Goal: Task Accomplishment & Management: Manage account settings

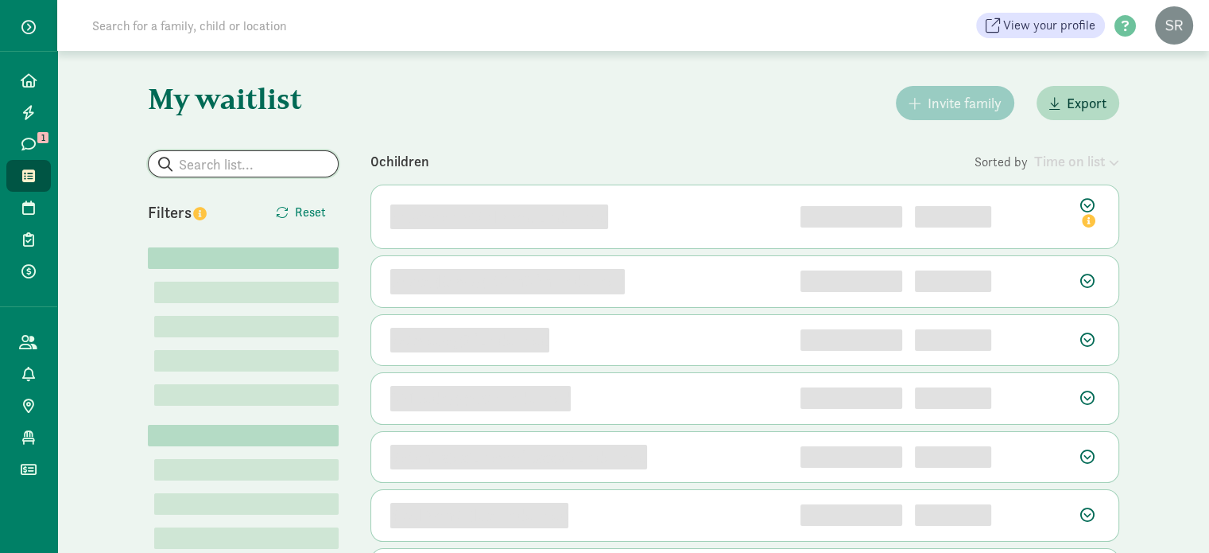
click at [197, 161] on input "search" at bounding box center [243, 163] width 189 height 25
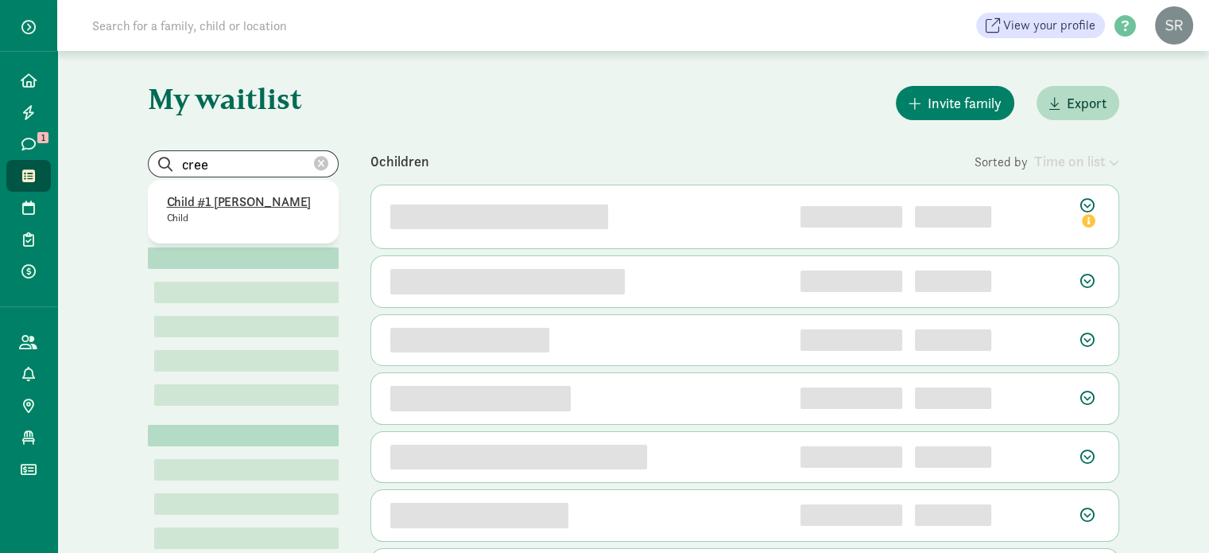
click at [225, 201] on p "Child #1 [PERSON_NAME]" at bounding box center [243, 201] width 153 height 19
type input "Child #1 [PERSON_NAME]"
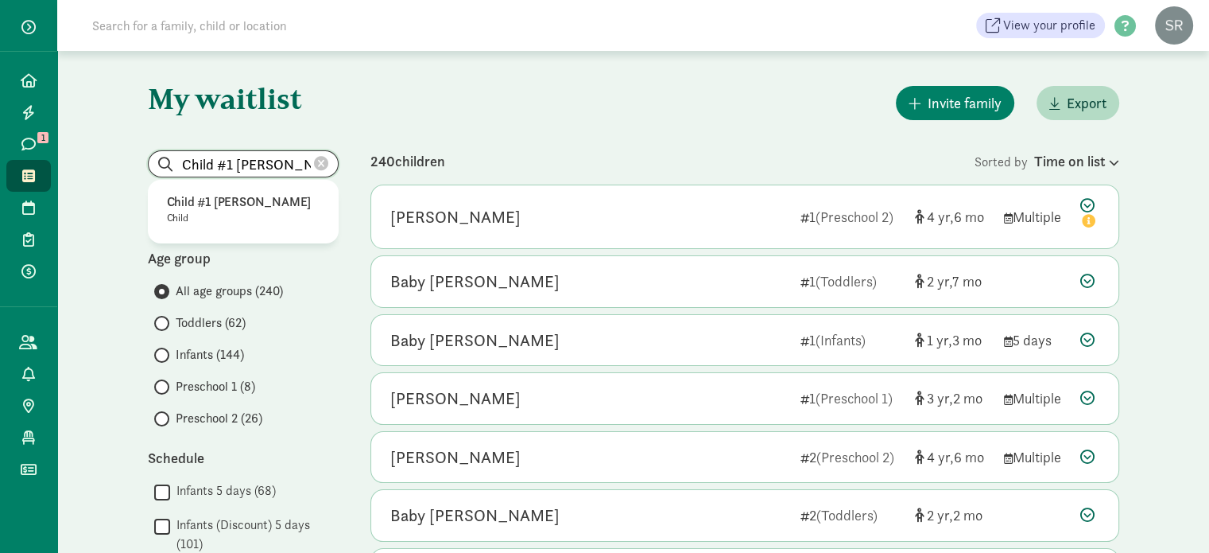
click at [293, 156] on input "Child #1 [PERSON_NAME]" at bounding box center [243, 163] width 189 height 25
click at [237, 203] on p "Child #1 Creech" at bounding box center [243, 201] width 153 height 19
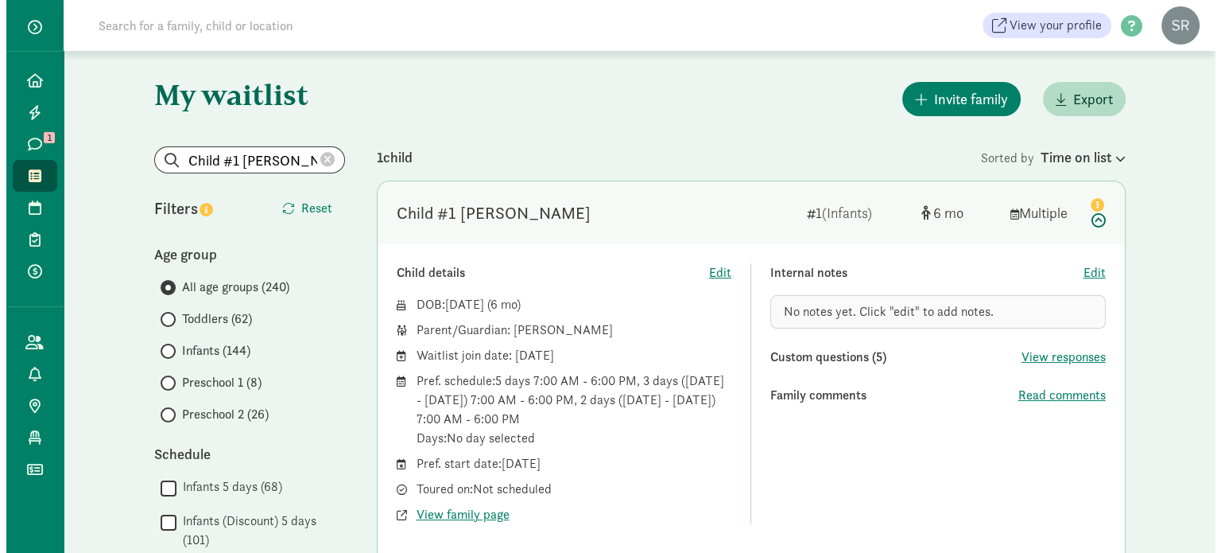
scroll to position [80, 0]
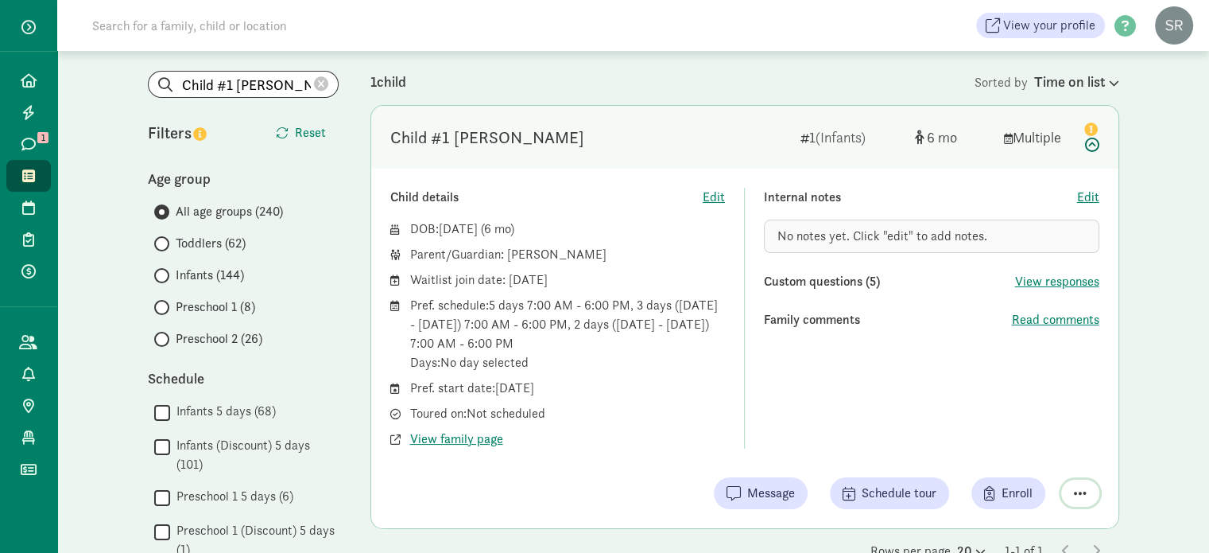
click at [1083, 487] on span "button" at bounding box center [1080, 493] width 13 height 14
click at [1032, 458] on div "Remove from list" at bounding box center [1024, 452] width 123 height 19
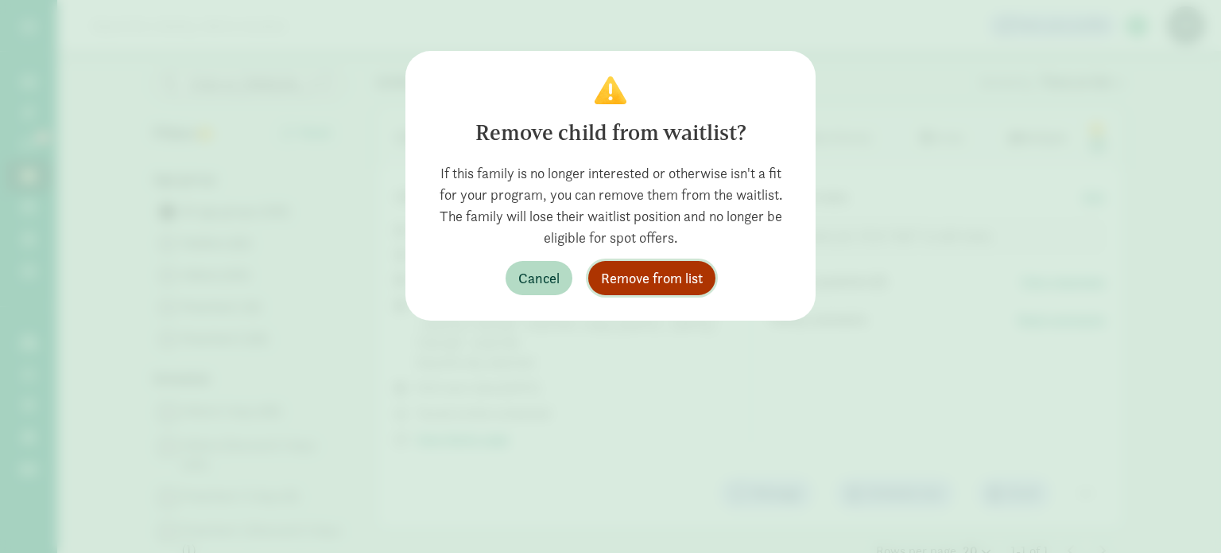
click at [662, 282] on span "Remove from list" at bounding box center [652, 277] width 102 height 21
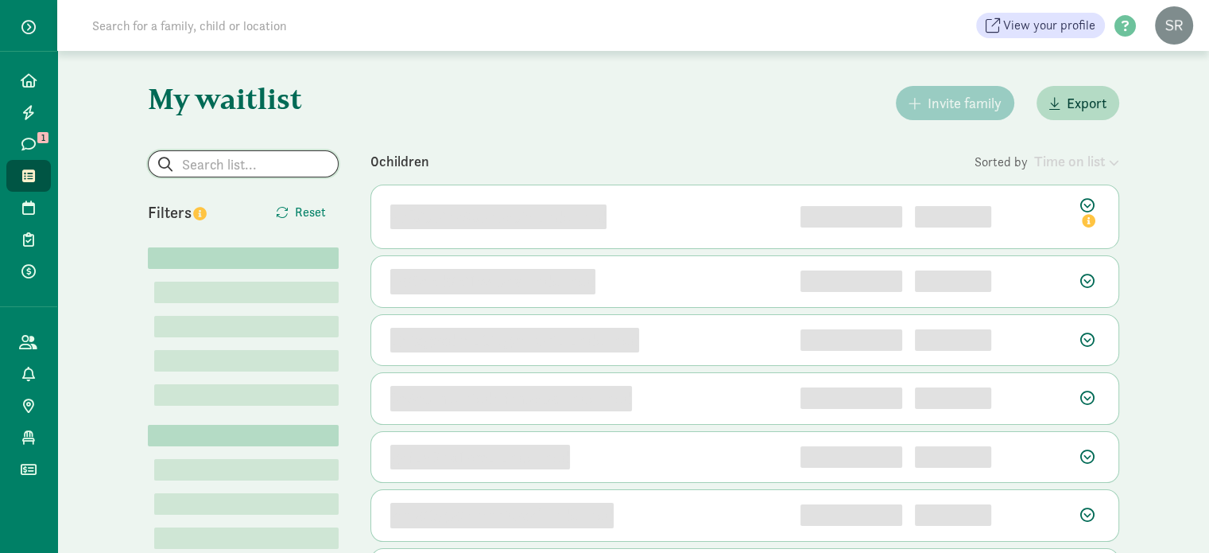
click at [212, 163] on input "search" at bounding box center [243, 163] width 189 height 25
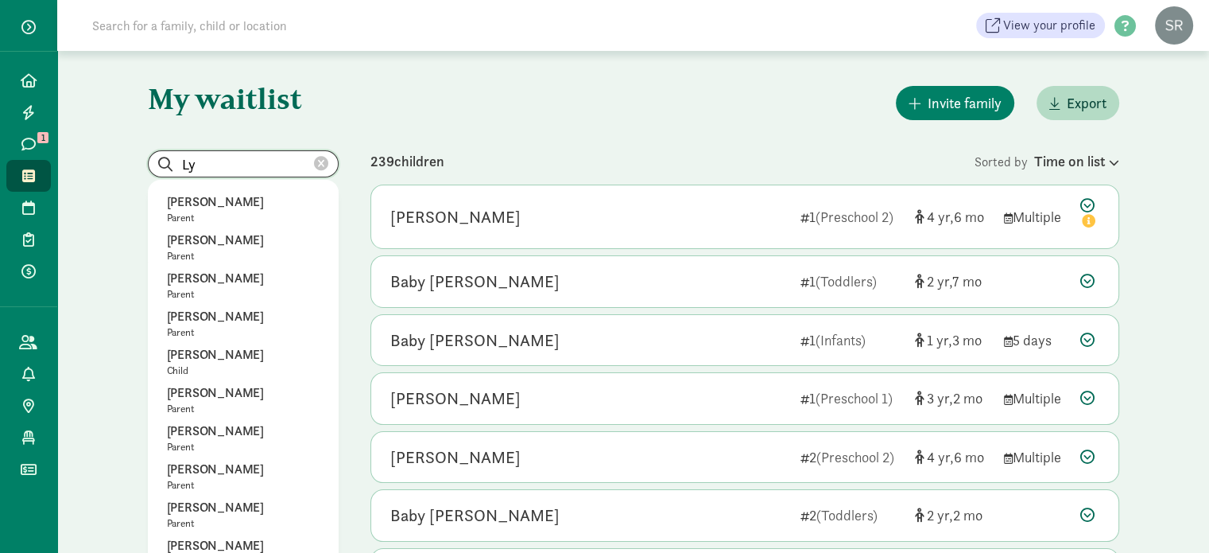
type input "L"
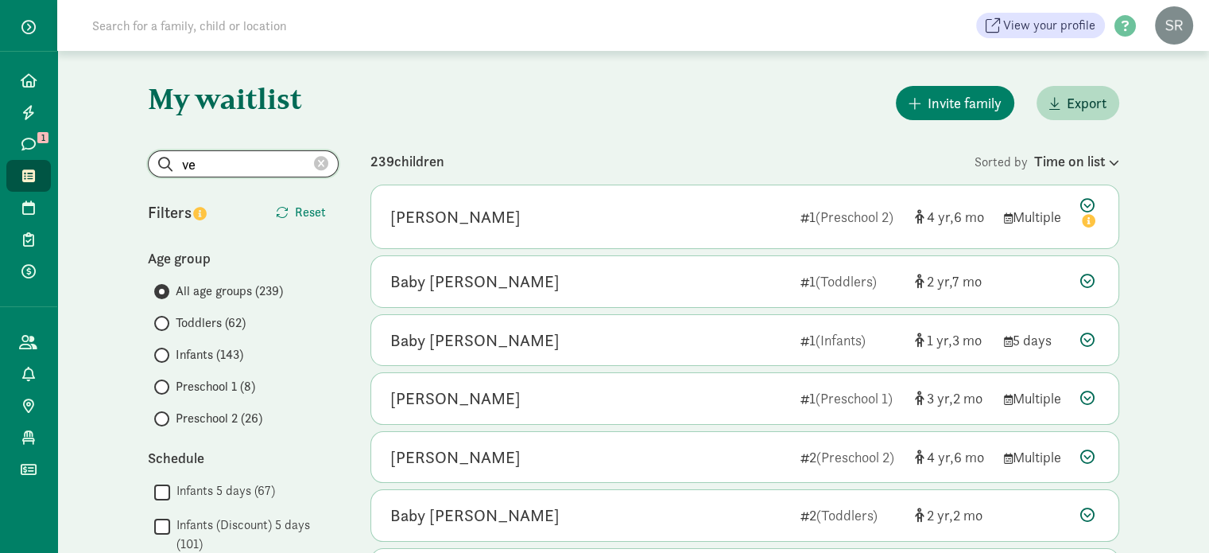
type input "v"
drag, startPoint x: 239, startPoint y: 163, endPoint x: 165, endPoint y: 161, distance: 74.0
click at [165, 161] on input "[PERSON_NAME] ves" at bounding box center [243, 163] width 189 height 25
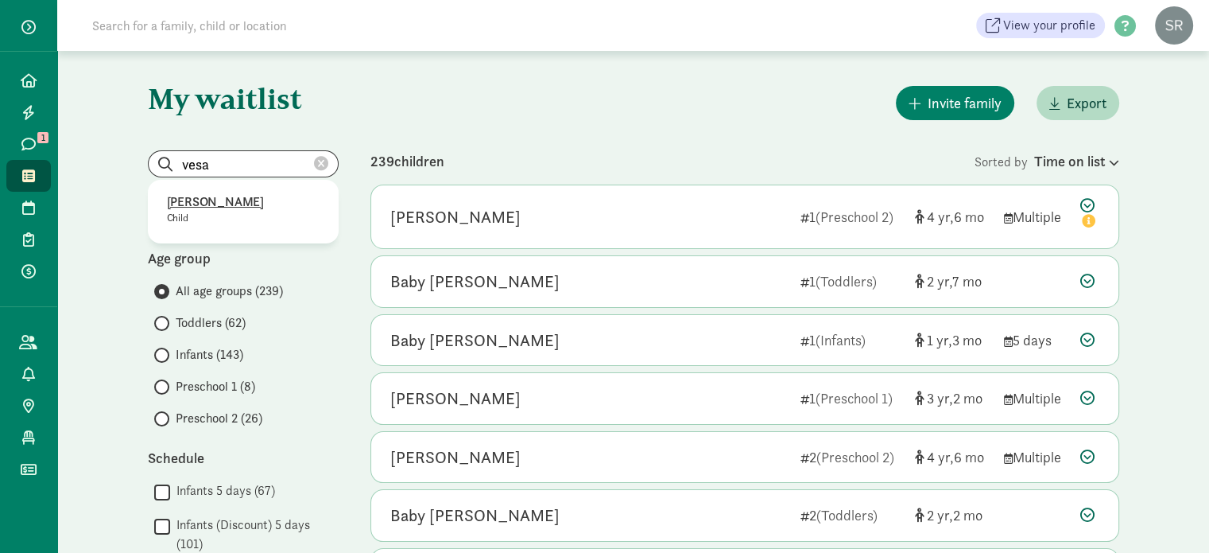
click at [218, 203] on p "[PERSON_NAME]" at bounding box center [243, 201] width 153 height 19
type input "[PERSON_NAME]"
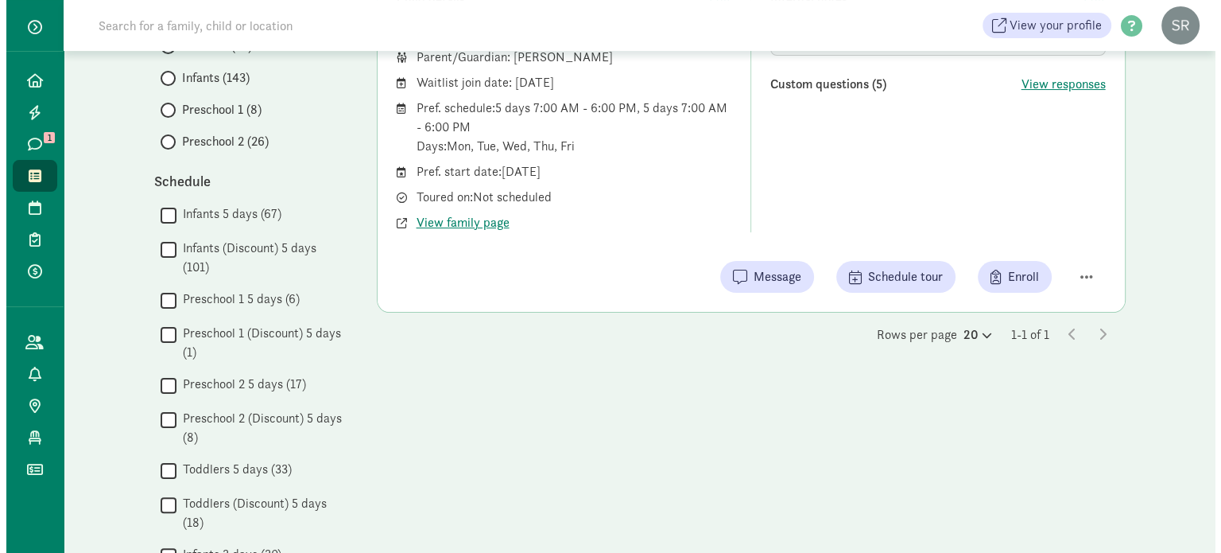
scroll to position [318, 0]
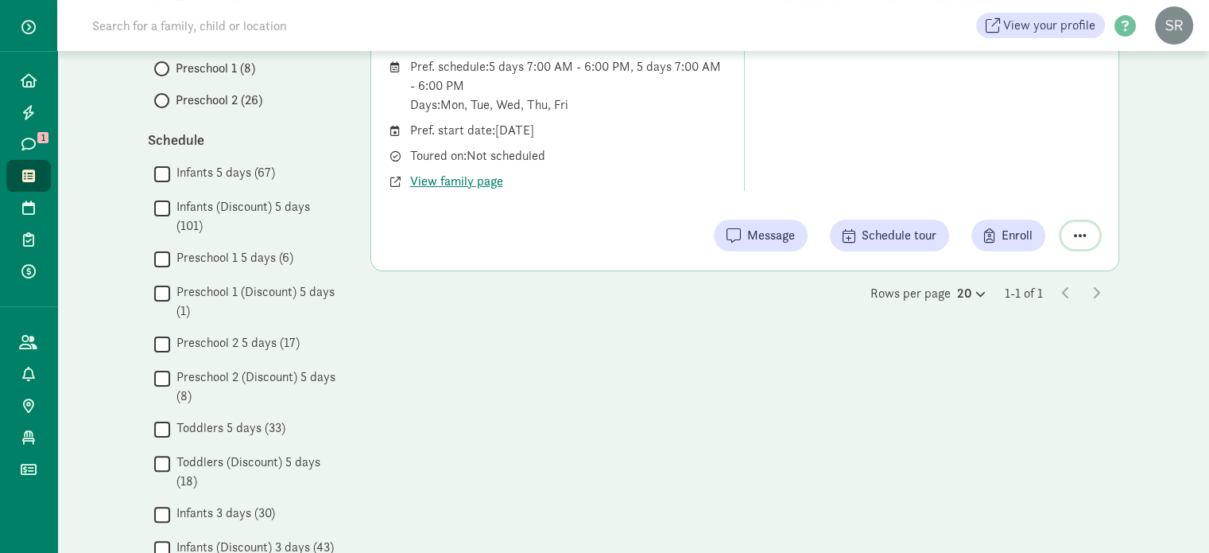
click at [1074, 236] on span "button" at bounding box center [1080, 235] width 13 height 14
click at [987, 196] on div "Remove from list" at bounding box center [1024, 194] width 123 height 19
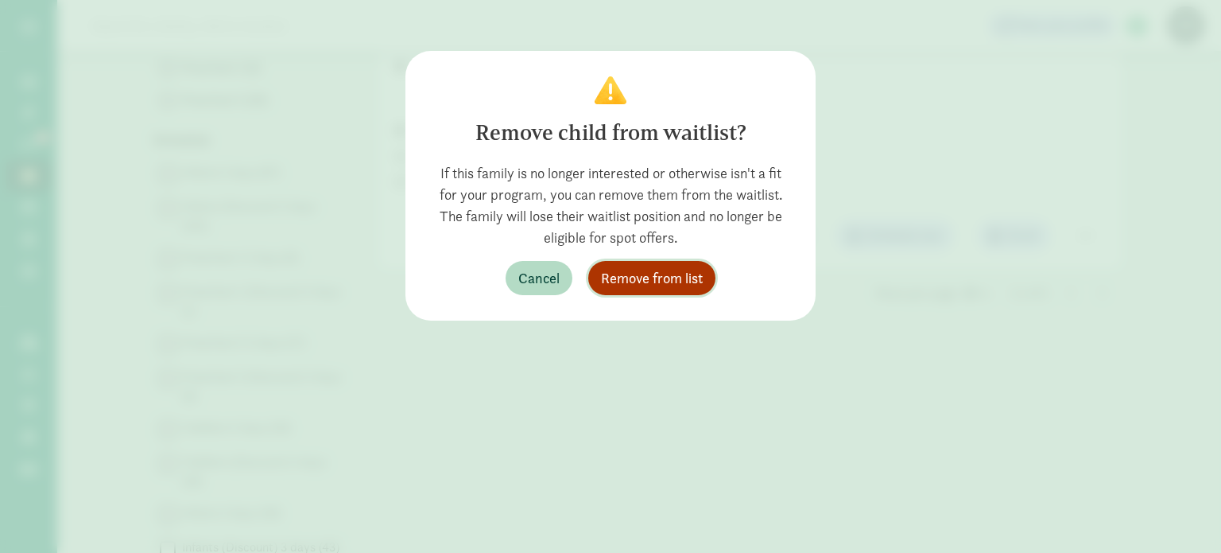
click at [647, 281] on span "Remove from list" at bounding box center [652, 277] width 102 height 21
